Goal: Use online tool/utility: Utilize a website feature to perform a specific function

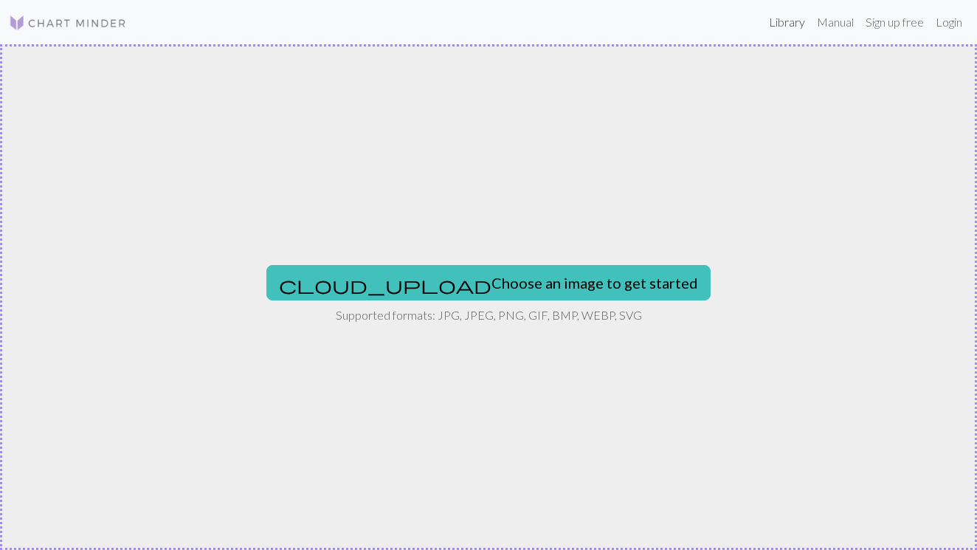
click at [787, 20] on link "Library" at bounding box center [787, 22] width 48 height 30
click at [953, 24] on link "Login" at bounding box center [949, 22] width 38 height 30
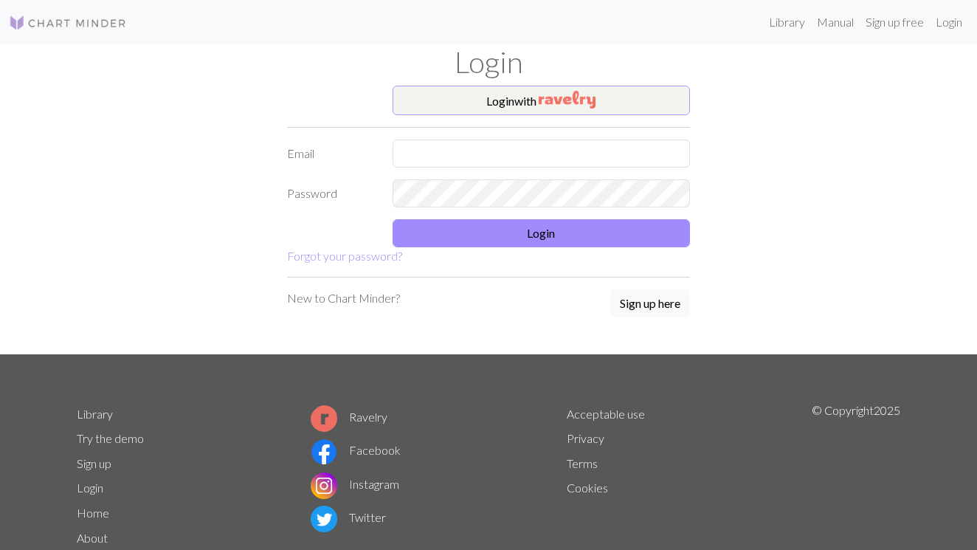
click at [605, 100] on button "Login with" at bounding box center [542, 101] width 298 height 30
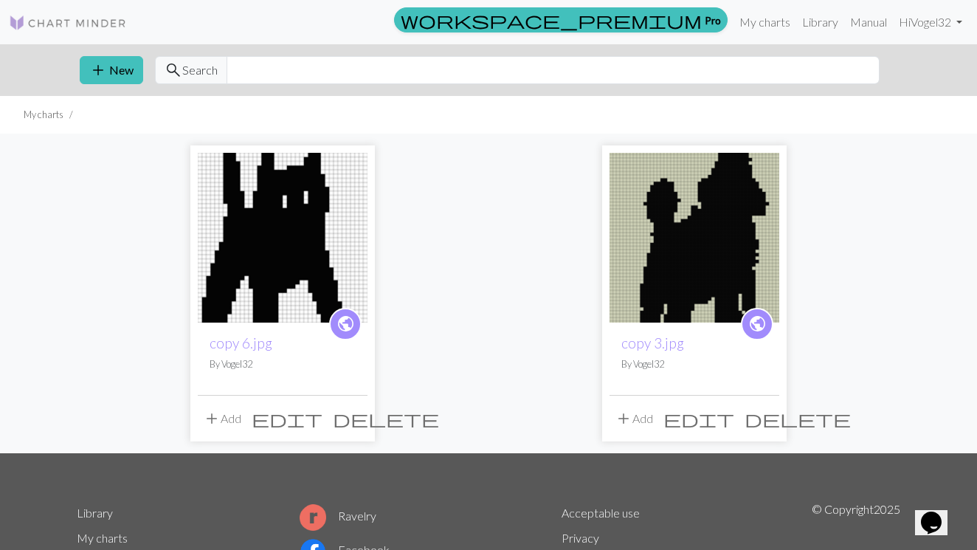
click at [341, 259] on img at bounding box center [283, 238] width 170 height 170
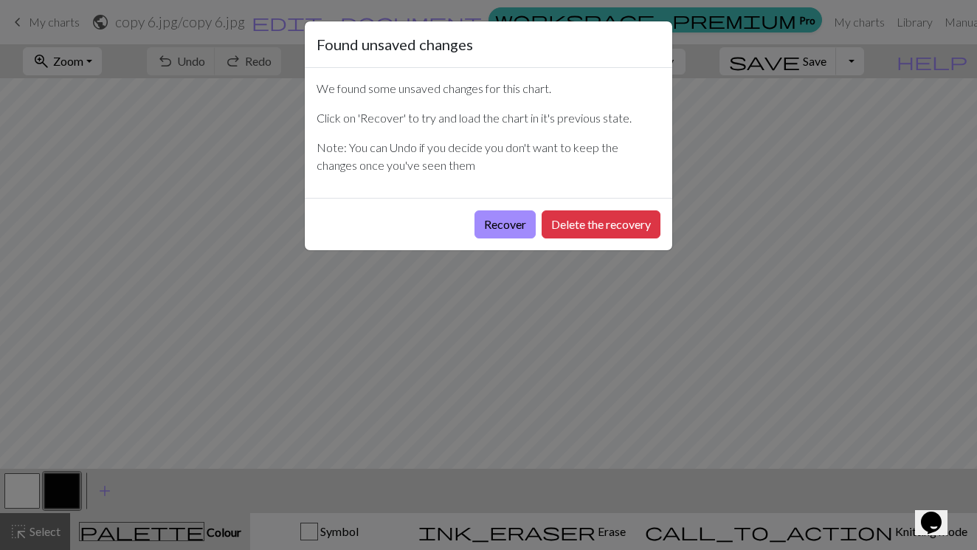
click at [596, 313] on div "Found unsaved changes We found some unsaved changes for this chart. Click on 'R…" at bounding box center [488, 275] width 977 height 550
click at [517, 213] on button "Recover" at bounding box center [504, 224] width 61 height 28
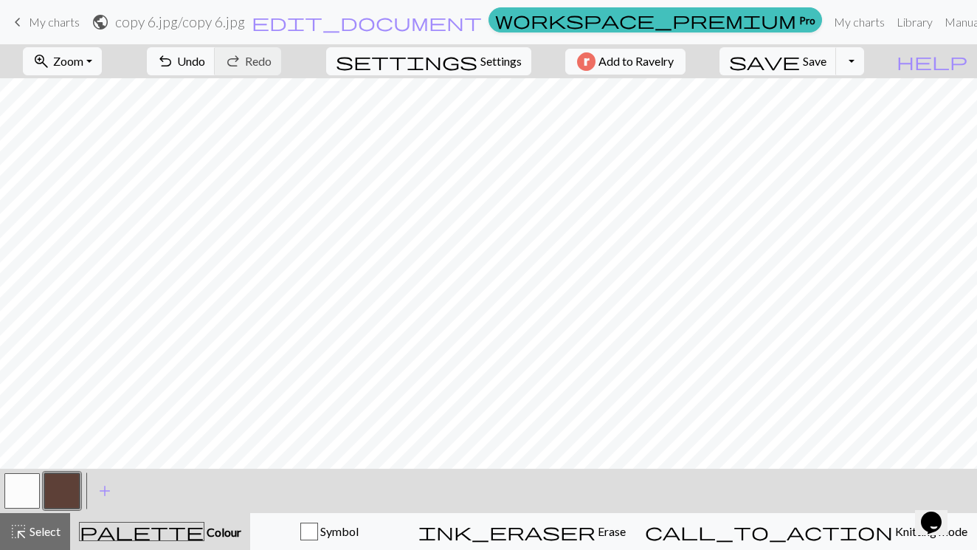
scroll to position [562, 0]
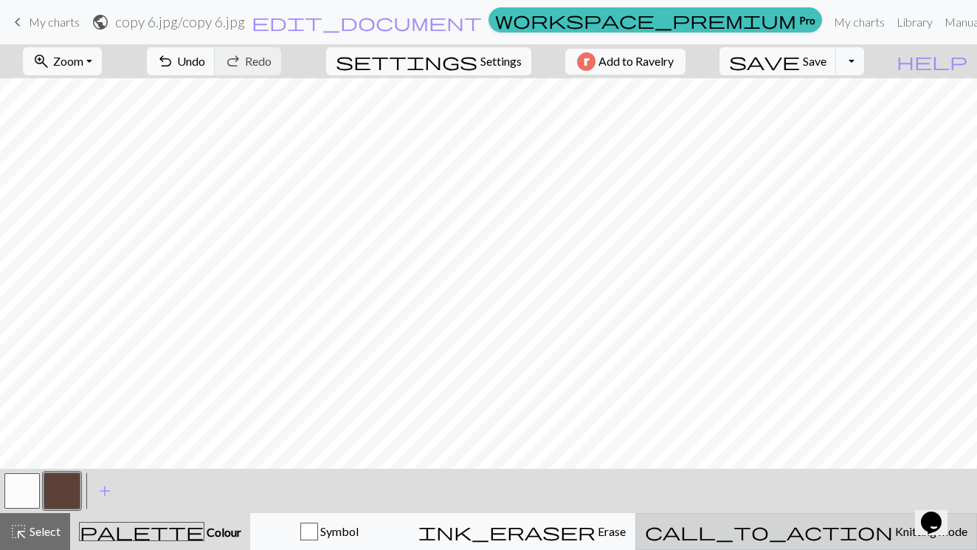
click at [863, 522] on button "call_to_action Knitting mode Knitting mode" at bounding box center [806, 531] width 342 height 37
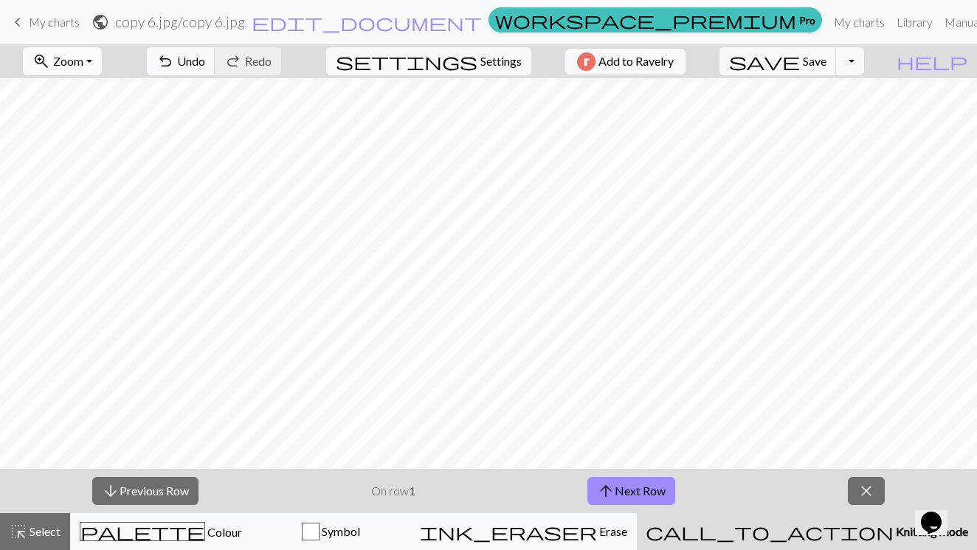
click at [83, 61] on span "Zoom" at bounding box center [68, 61] width 30 height 14
click at [86, 179] on button "50%" at bounding box center [82, 177] width 117 height 24
click at [641, 485] on button "arrow_upward Next Row" at bounding box center [631, 491] width 88 height 28
click at [613, 492] on span "arrow_upward" at bounding box center [606, 490] width 18 height 21
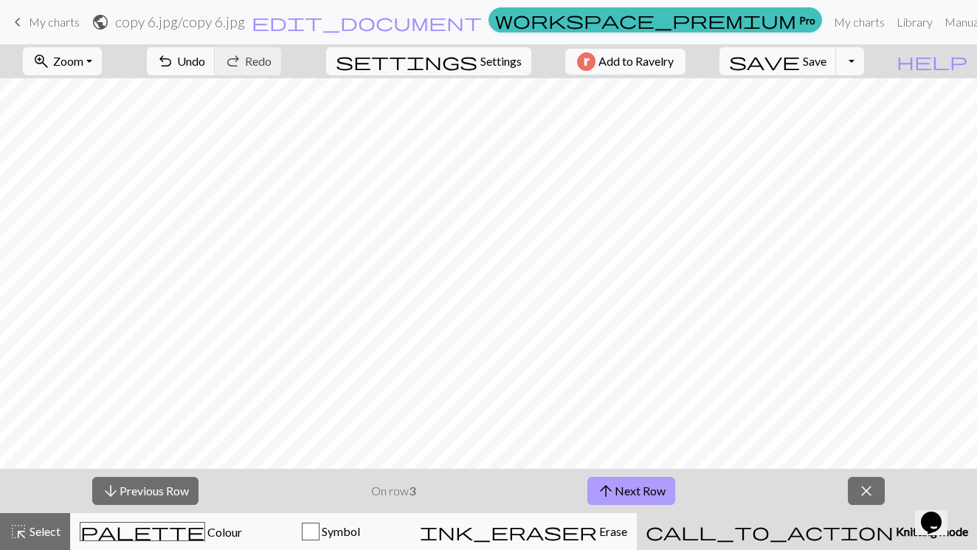
click at [621, 494] on button "arrow_upward Next Row" at bounding box center [631, 491] width 88 height 28
click at [630, 489] on button "arrow_upward Next Row" at bounding box center [631, 491] width 88 height 28
click at [178, 489] on button "arrow_downward Previous Row" at bounding box center [145, 491] width 106 height 28
click at [621, 497] on button "arrow_upward Next Row" at bounding box center [631, 491] width 88 height 28
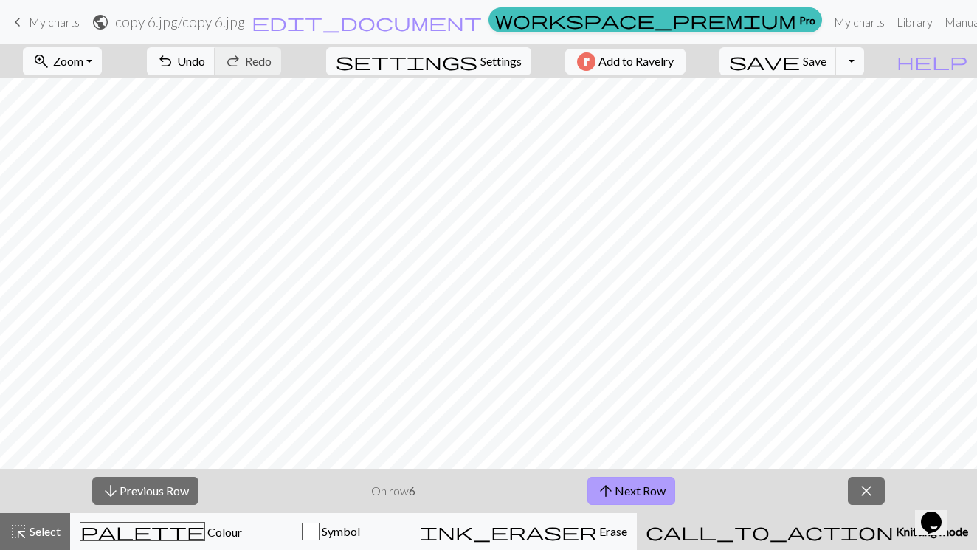
click at [632, 494] on button "arrow_upward Next Row" at bounding box center [631, 491] width 88 height 28
click at [602, 485] on span "arrow_upward" at bounding box center [606, 490] width 18 height 21
click at [142, 491] on button "arrow_downward Previous Row" at bounding box center [145, 491] width 106 height 28
click at [615, 492] on button "arrow_upward Next Row" at bounding box center [631, 491] width 88 height 28
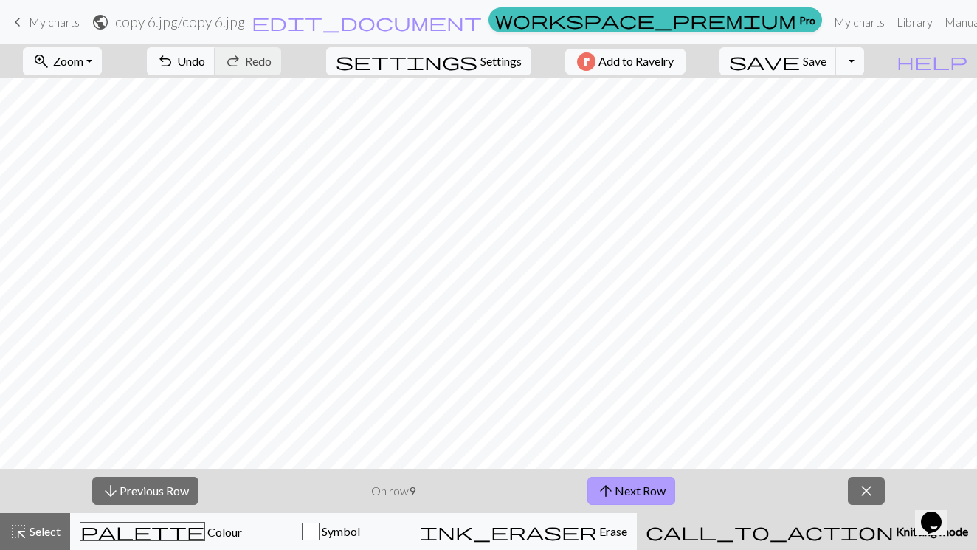
click at [610, 492] on span "arrow_upward" at bounding box center [606, 490] width 18 height 21
click at [631, 492] on button "arrow_upward Next Row" at bounding box center [634, 491] width 88 height 28
click at [607, 487] on span "arrow_upward" at bounding box center [609, 490] width 18 height 21
click at [618, 482] on button "arrow_upward Next Row" at bounding box center [634, 491] width 88 height 28
click at [643, 485] on button "arrow_upward Next Row" at bounding box center [634, 491] width 88 height 28
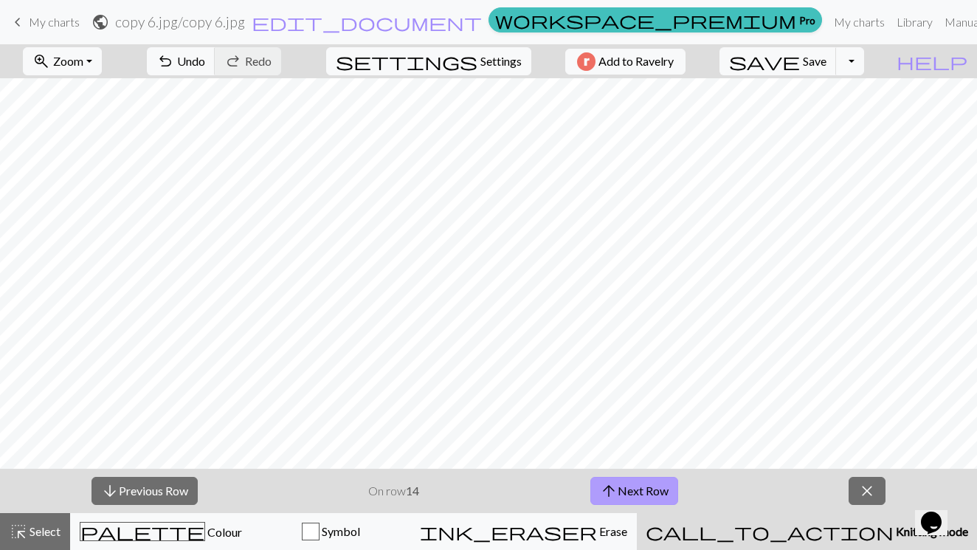
click at [613, 484] on span "arrow_upward" at bounding box center [609, 490] width 18 height 21
click at [655, 484] on button "arrow_upward Next Row" at bounding box center [634, 491] width 88 height 28
click at [632, 483] on button "arrow_upward Next Row" at bounding box center [634, 491] width 88 height 28
click at [658, 484] on button "arrow_upward Next Row" at bounding box center [634, 491] width 88 height 28
click at [643, 491] on button "arrow_upward Next Row" at bounding box center [634, 491] width 88 height 28
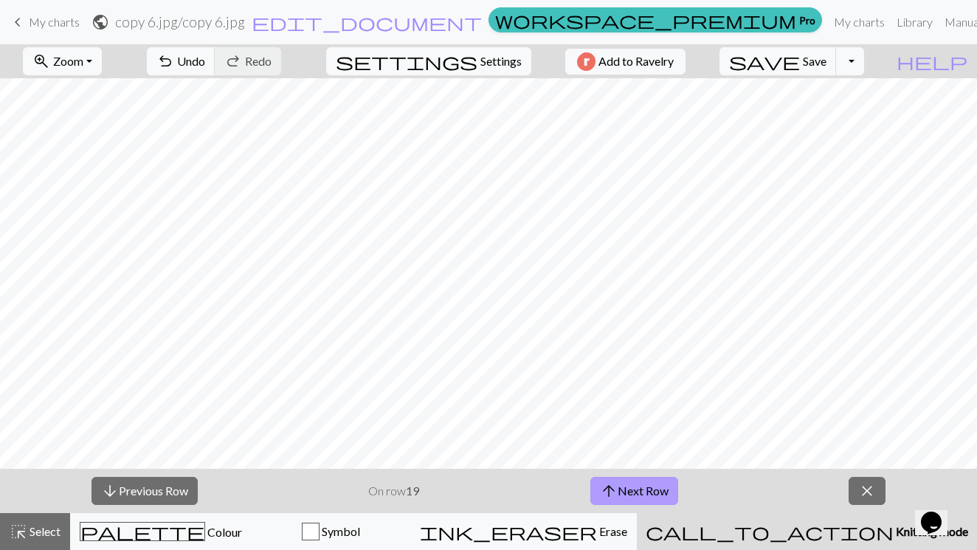
click at [618, 496] on button "arrow_upward Next Row" at bounding box center [634, 491] width 88 height 28
click at [618, 484] on button "arrow_upward Next Row" at bounding box center [634, 491] width 88 height 28
click at [620, 493] on button "arrow_upward Next Row" at bounding box center [634, 491] width 88 height 28
click at [643, 486] on button "arrow_upward Next Row" at bounding box center [634, 491] width 88 height 28
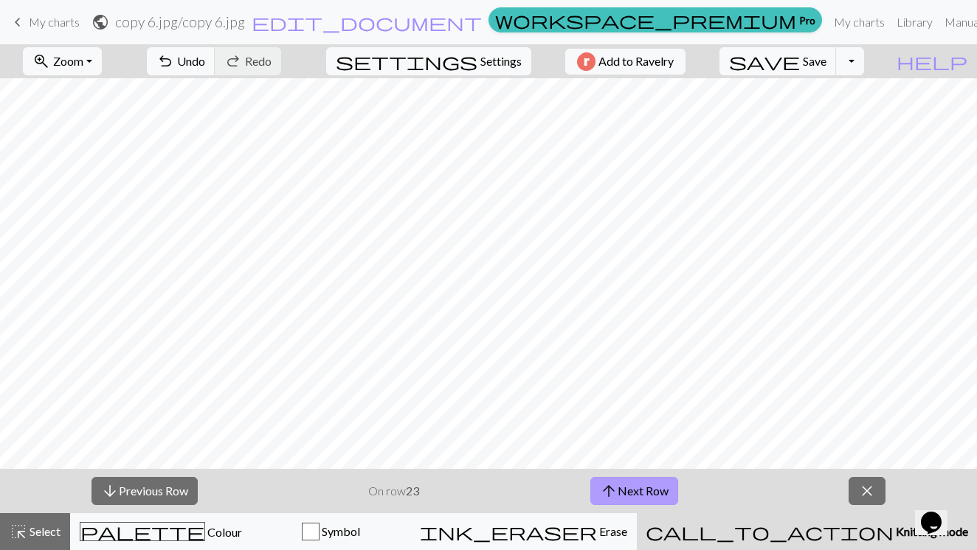
click at [612, 490] on span "arrow_upward" at bounding box center [609, 490] width 18 height 21
click at [627, 489] on button "arrow_upward Next Row" at bounding box center [634, 491] width 88 height 28
click at [621, 493] on button "arrow_upward Next Row" at bounding box center [634, 491] width 88 height 28
click at [617, 494] on span "arrow_upward" at bounding box center [609, 490] width 18 height 21
click at [615, 481] on span "arrow_upward" at bounding box center [609, 490] width 18 height 21
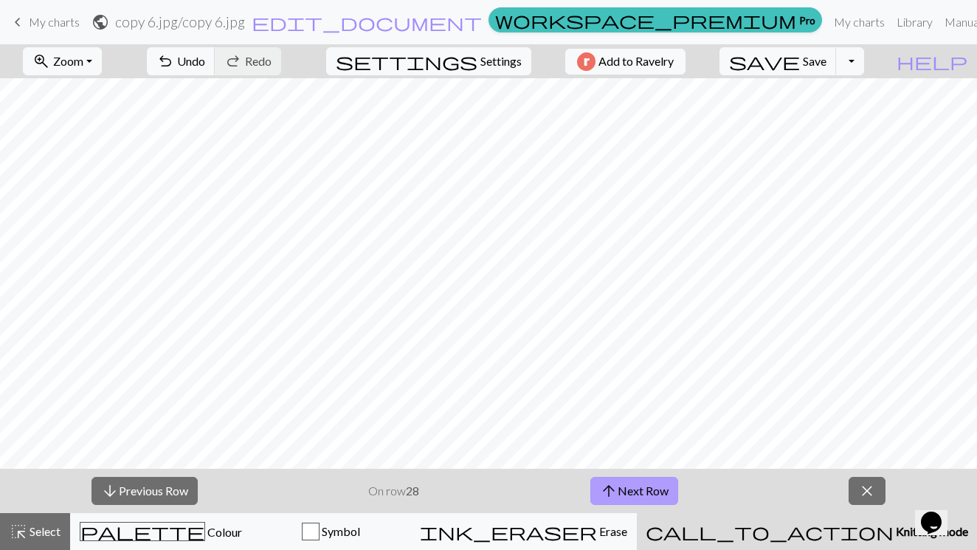
click at [613, 489] on span "arrow_upward" at bounding box center [609, 490] width 18 height 21
click at [612, 494] on span "arrow_upward" at bounding box center [609, 490] width 18 height 21
click at [619, 491] on button "arrow_upward Next Row" at bounding box center [634, 491] width 88 height 28
click at [624, 488] on button "arrow_upward Next Row" at bounding box center [634, 491] width 88 height 28
click at [646, 489] on button "arrow_upward Next Row" at bounding box center [634, 491] width 88 height 28
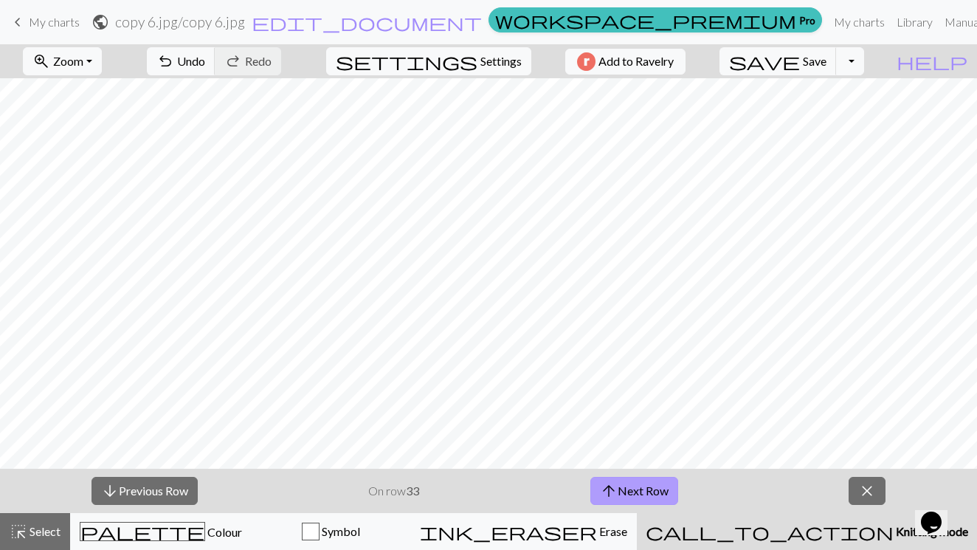
click at [634, 486] on button "arrow_upward Next Row" at bounding box center [634, 491] width 88 height 28
click at [611, 491] on span "arrow_upward" at bounding box center [609, 490] width 18 height 21
click at [619, 493] on button "arrow_upward Next Row" at bounding box center [634, 491] width 88 height 28
click at [639, 486] on button "arrow_upward Next Row" at bounding box center [634, 491] width 88 height 28
click at [611, 491] on span "arrow_upward" at bounding box center [609, 490] width 18 height 21
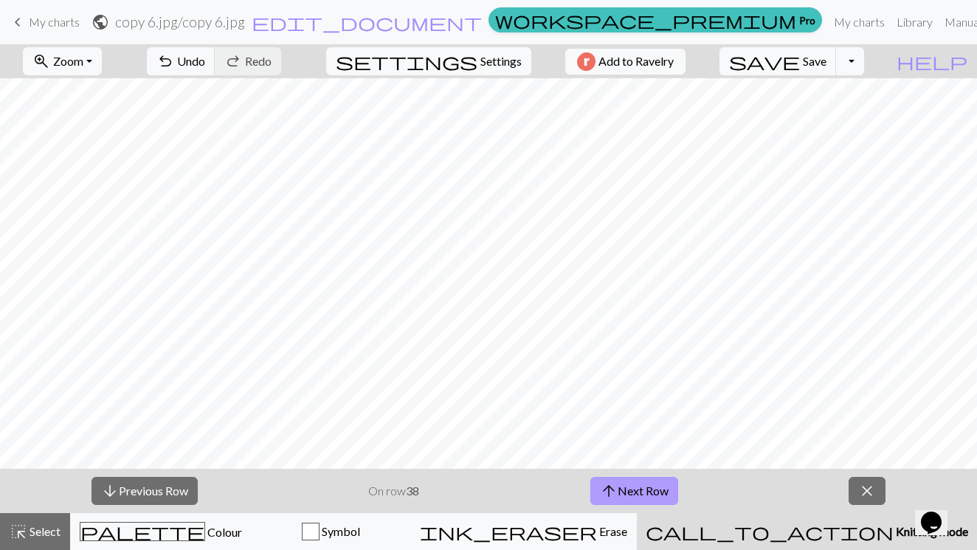
click at [619, 494] on button "arrow_upward Next Row" at bounding box center [634, 491] width 88 height 28
click at [615, 491] on span "arrow_upward" at bounding box center [609, 490] width 18 height 21
click at [641, 488] on button "arrow_upward Next Row" at bounding box center [634, 491] width 88 height 28
click at [618, 491] on button "arrow_upward Next Row" at bounding box center [634, 491] width 88 height 28
click at [626, 493] on button "arrow_upward Next Row" at bounding box center [634, 491] width 88 height 28
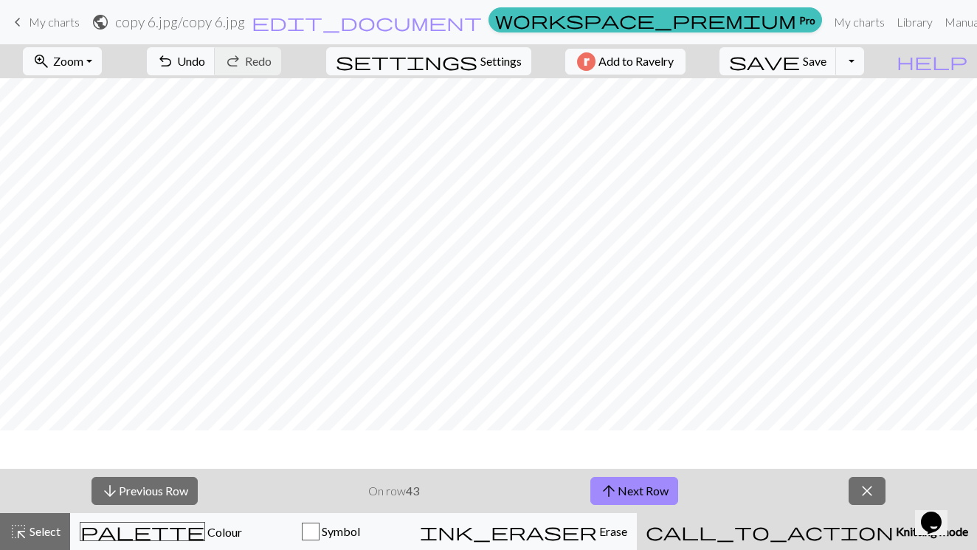
scroll to position [32, 0]
click at [620, 492] on button "arrow_upward Next Row" at bounding box center [634, 491] width 88 height 28
click at [610, 486] on span "arrow_upward" at bounding box center [609, 490] width 18 height 21
click at [611, 489] on span "arrow_upward" at bounding box center [609, 490] width 18 height 21
click at [649, 483] on button "arrow_upward Next Row" at bounding box center [634, 491] width 88 height 28
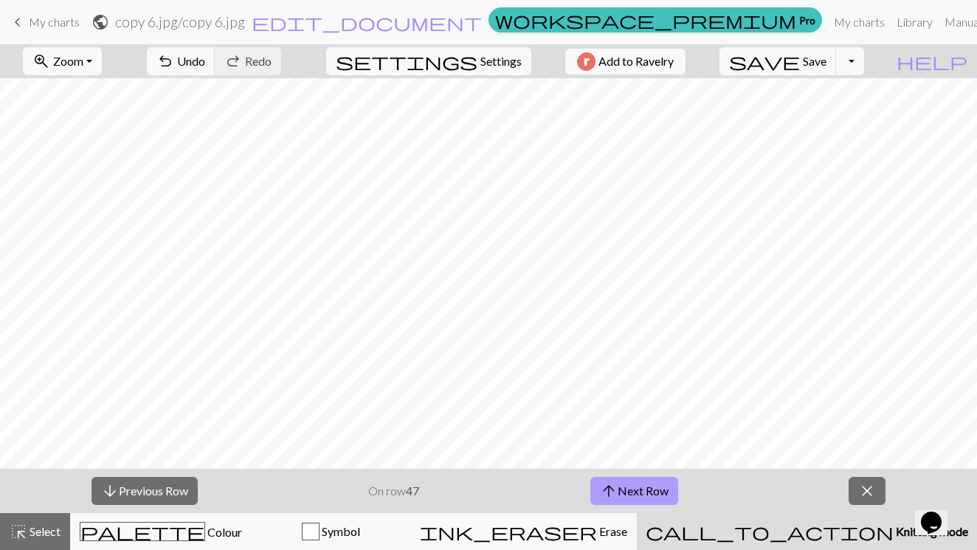
click at [628, 494] on button "arrow_upward Next Row" at bounding box center [634, 491] width 88 height 28
click at [624, 491] on button "arrow_upward Next Row" at bounding box center [634, 491] width 88 height 28
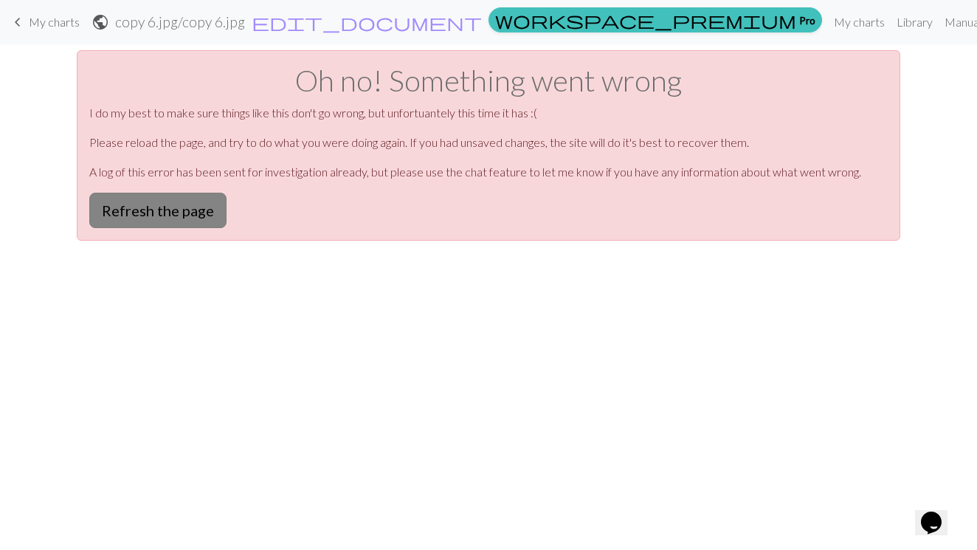
click at [201, 212] on button "Refresh the page" at bounding box center [157, 210] width 137 height 35
click at [210, 216] on button "Refresh the page" at bounding box center [157, 210] width 137 height 35
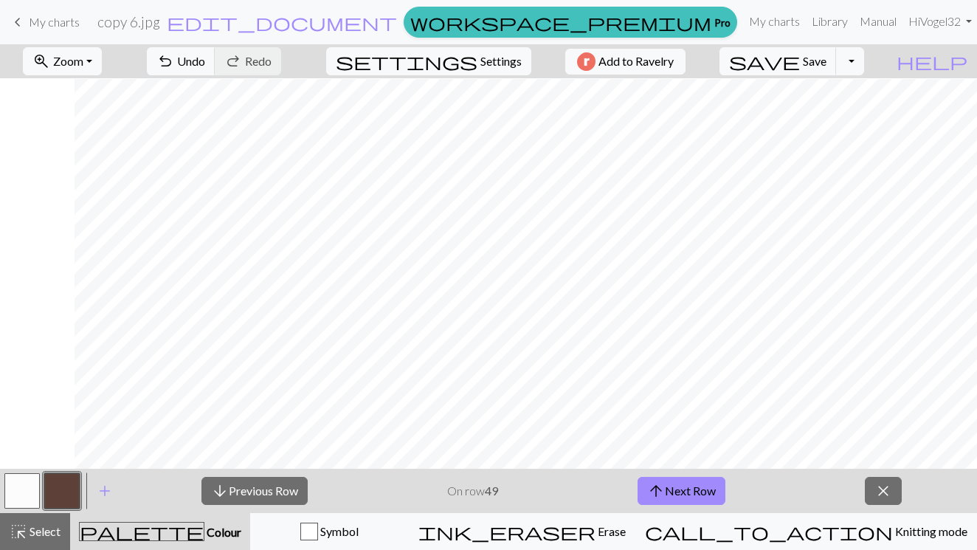
scroll to position [1, 75]
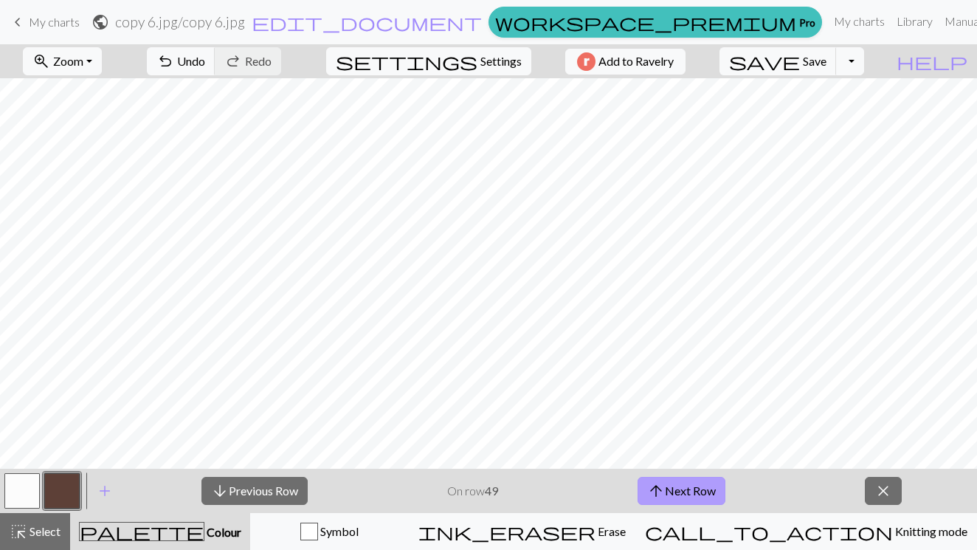
click at [658, 491] on span "arrow_upward" at bounding box center [656, 490] width 18 height 21
click at [656, 489] on span "arrow_upward" at bounding box center [656, 490] width 18 height 21
click at [677, 491] on button "arrow_upward Next Row" at bounding box center [682, 491] width 88 height 28
click at [655, 490] on span "arrow_upward" at bounding box center [656, 490] width 18 height 21
click at [657, 489] on span "arrow_upward" at bounding box center [656, 490] width 18 height 21
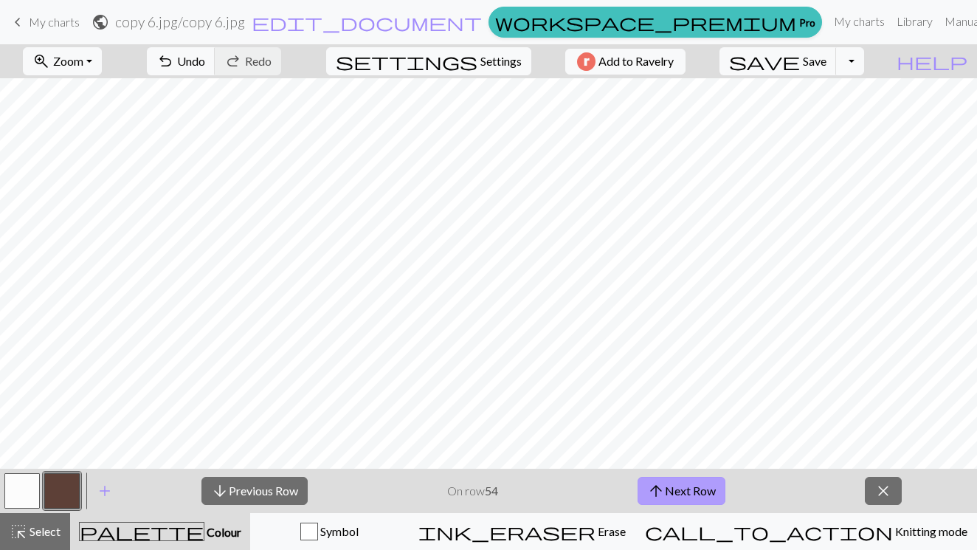
click at [656, 489] on span "arrow_upward" at bounding box center [656, 490] width 18 height 21
